Goal: Complete application form

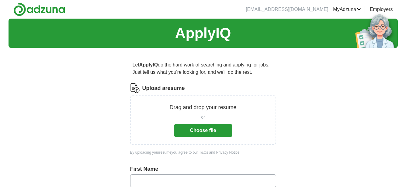
click at [217, 131] on button "Choose file" at bounding box center [203, 130] width 58 height 13
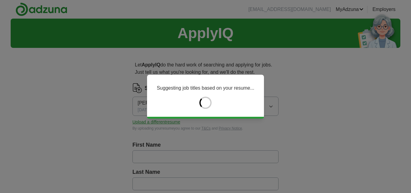
type input "****"
type input "******"
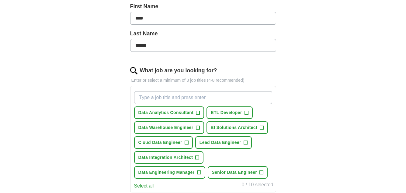
scroll to position [154, 0]
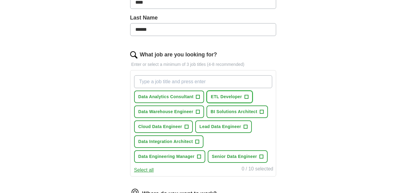
click at [243, 101] on button "ETL Developer +" at bounding box center [230, 96] width 46 height 12
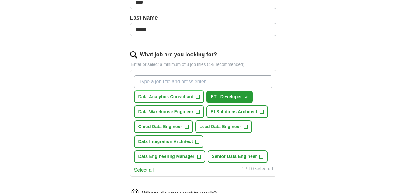
click at [186, 94] on span "Data Analytics Consultant" at bounding box center [165, 96] width 55 height 6
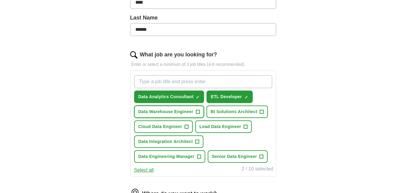
click at [199, 111] on span "+" at bounding box center [198, 111] width 4 height 5
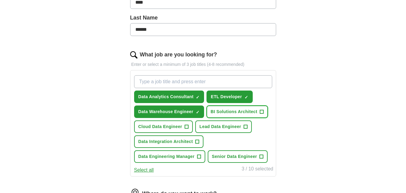
click at [237, 112] on span "BI Solutions Architect" at bounding box center [234, 111] width 47 height 6
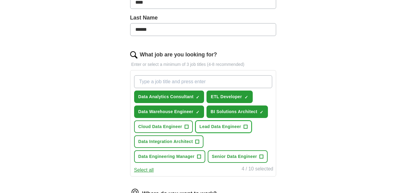
click at [233, 123] on button "Lead Data Engineer +" at bounding box center [223, 126] width 57 height 12
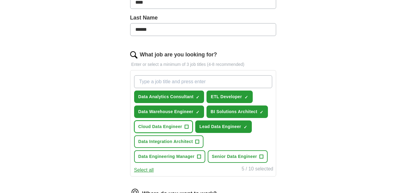
click at [186, 126] on span "+" at bounding box center [187, 126] width 4 height 5
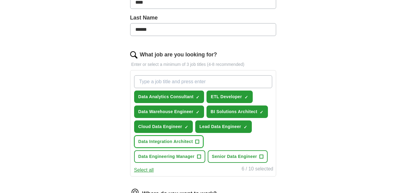
click at [197, 139] on span "+" at bounding box center [198, 141] width 4 height 5
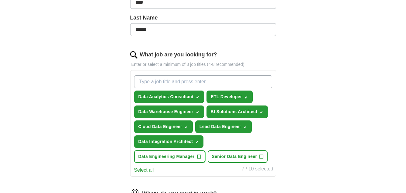
click at [194, 155] on span "Data Engineering Manager" at bounding box center [166, 156] width 56 height 6
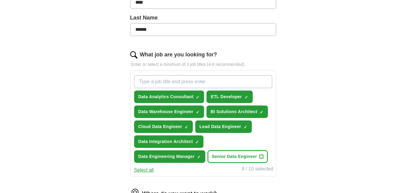
click at [230, 155] on span "Senior Data Engineer" at bounding box center [234, 156] width 45 height 6
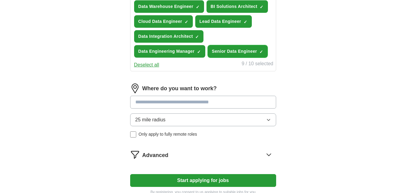
scroll to position [270, 0]
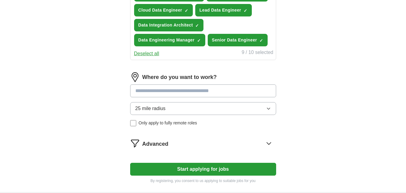
click at [217, 92] on input at bounding box center [203, 90] width 146 height 13
click at [198, 111] on div "Where do you want to work? 25 mile radius Only apply to fully remote roles" at bounding box center [203, 101] width 146 height 59
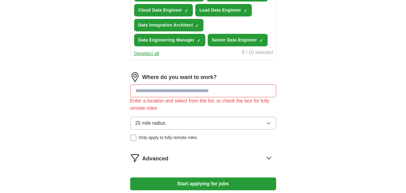
click at [200, 119] on button "25 mile radius" at bounding box center [203, 123] width 146 height 13
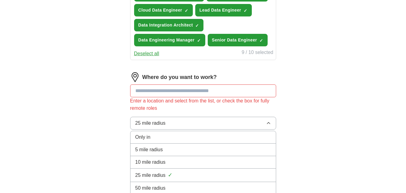
click at [207, 88] on input at bounding box center [203, 90] width 146 height 13
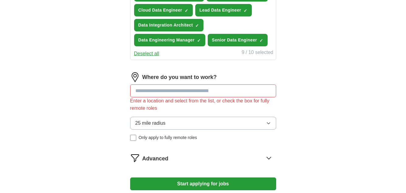
click at [206, 92] on input at bounding box center [203, 90] width 146 height 13
type input "******"
click at [156, 138] on span "Only apply to fully remote roles" at bounding box center [168, 137] width 58 height 6
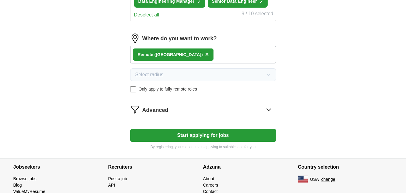
scroll to position [310, 0]
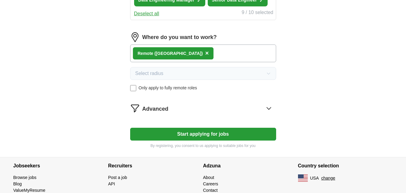
click at [221, 134] on button "Start applying for jobs" at bounding box center [203, 133] width 146 height 13
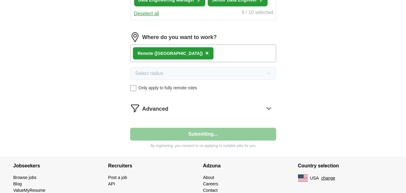
select select "**"
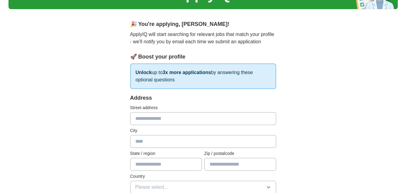
scroll to position [39, 0]
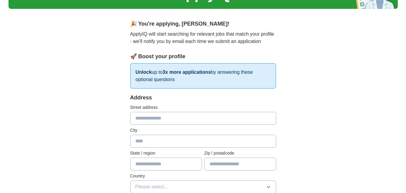
click at [198, 139] on input "text" at bounding box center [203, 140] width 146 height 13
type input "**********"
click at [165, 169] on input "text" at bounding box center [166, 163] width 72 height 13
type input "****"
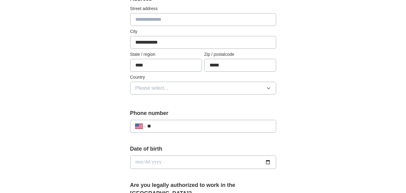
scroll to position [139, 0]
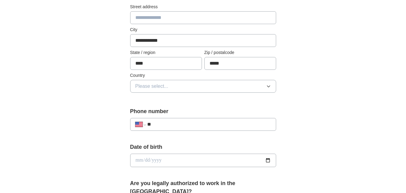
type input "*****"
click at [227, 92] on button "Please select..." at bounding box center [203, 86] width 146 height 13
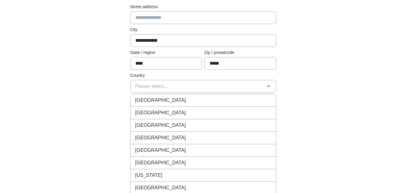
click at [192, 109] on div "[GEOGRAPHIC_DATA]" at bounding box center [203, 112] width 136 height 7
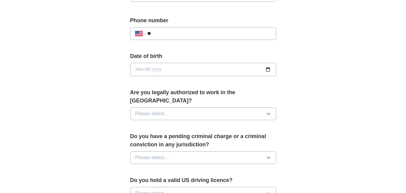
scroll to position [230, 0]
click at [213, 107] on button "Please select..." at bounding box center [203, 113] width 146 height 13
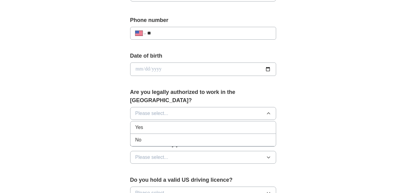
click at [177, 125] on li "Yes" at bounding box center [203, 127] width 145 height 12
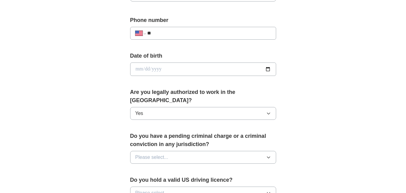
click at [193, 140] on div "Do you have a pending criminal charge or a criminal conviction in any jurisdict…" at bounding box center [203, 150] width 146 height 37
click at [196, 151] on button "Please select..." at bounding box center [203, 157] width 146 height 13
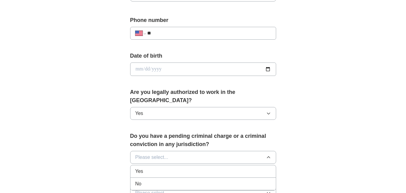
click at [165, 180] on div "No" at bounding box center [203, 183] width 136 height 7
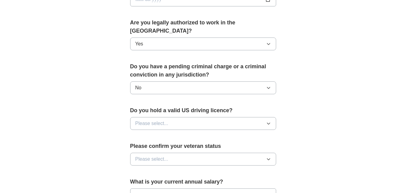
scroll to position [301, 0]
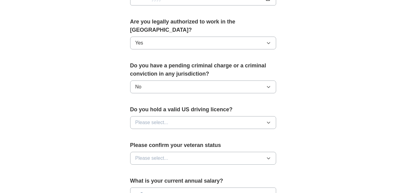
click at [209, 116] on button "Please select..." at bounding box center [203, 122] width 146 height 13
click at [179, 132] on li "Yes" at bounding box center [203, 136] width 145 height 12
click at [197, 154] on button "Please select..." at bounding box center [203, 157] width 146 height 13
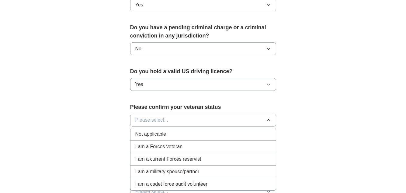
scroll to position [339, 0]
click at [189, 130] on li "Not applicable" at bounding box center [203, 133] width 145 height 12
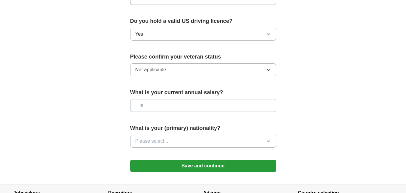
scroll to position [390, 0]
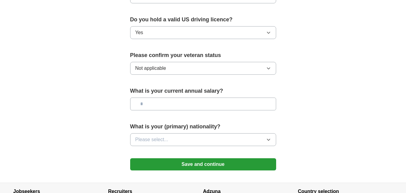
click at [200, 158] on button "Save and continue" at bounding box center [203, 164] width 146 height 12
